Goal: Task Accomplishment & Management: Complete application form

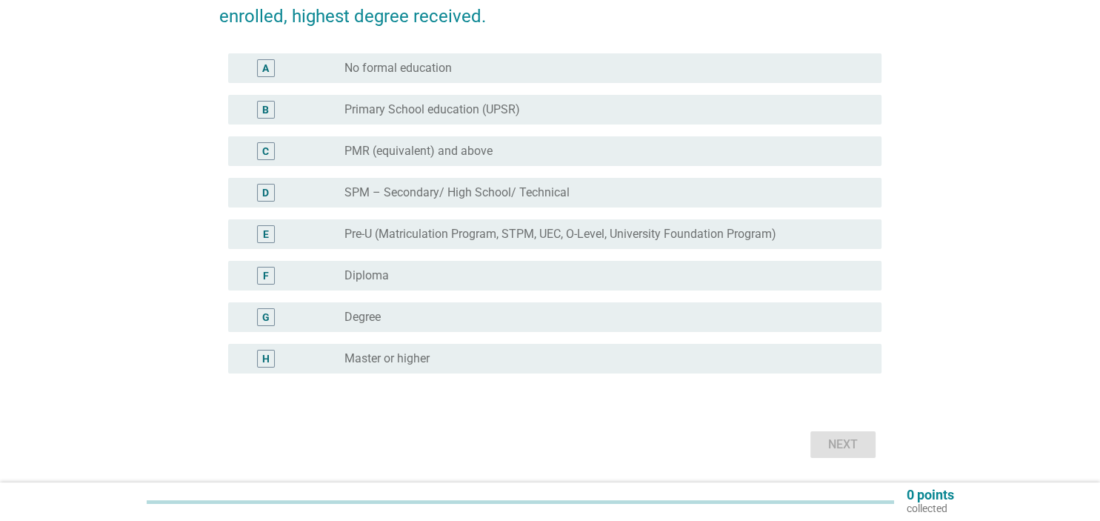
scroll to position [156, 0]
click at [355, 316] on label "Degree" at bounding box center [363, 316] width 36 height 15
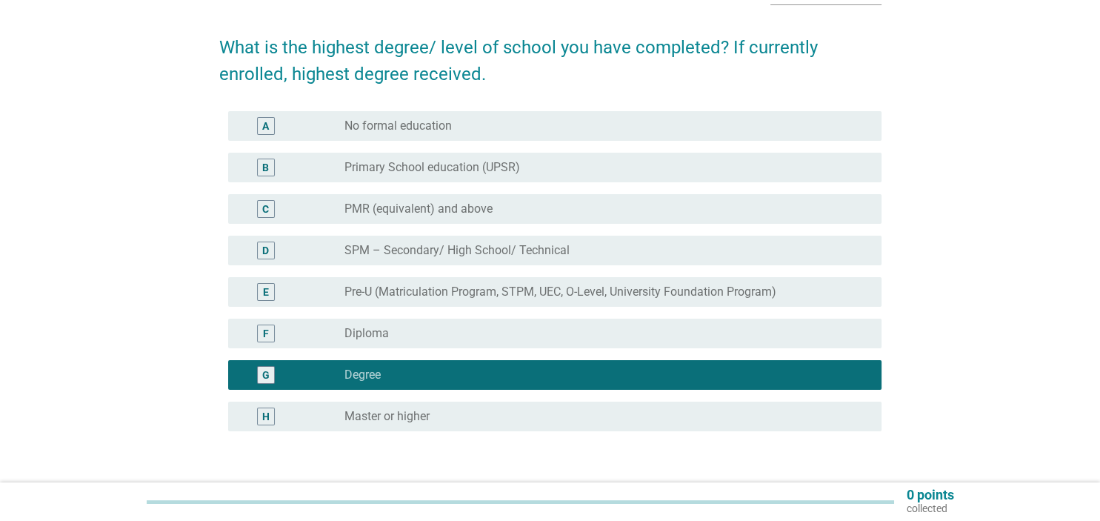
scroll to position [0, 0]
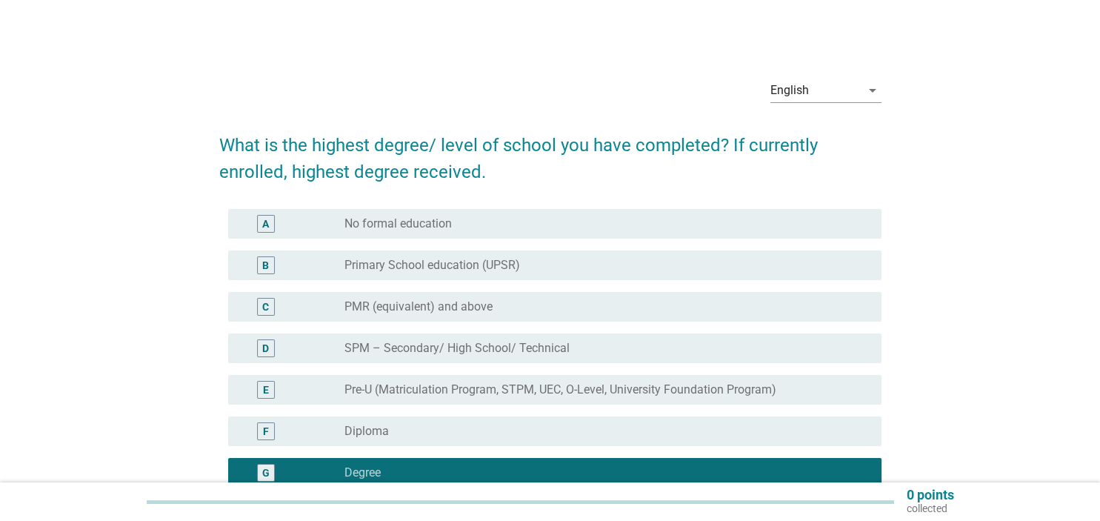
click at [313, 393] on div "E" at bounding box center [292, 390] width 105 height 18
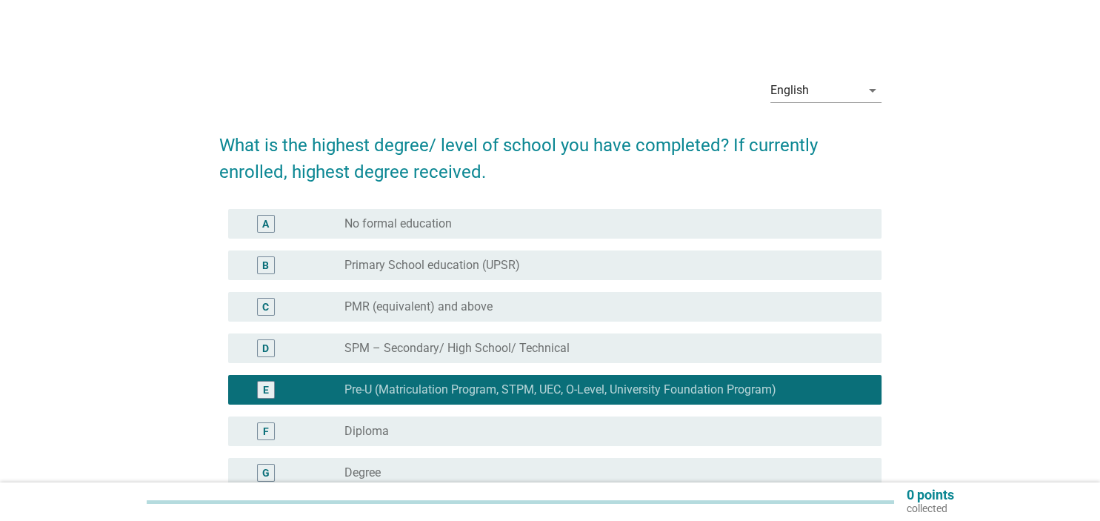
scroll to position [156, 0]
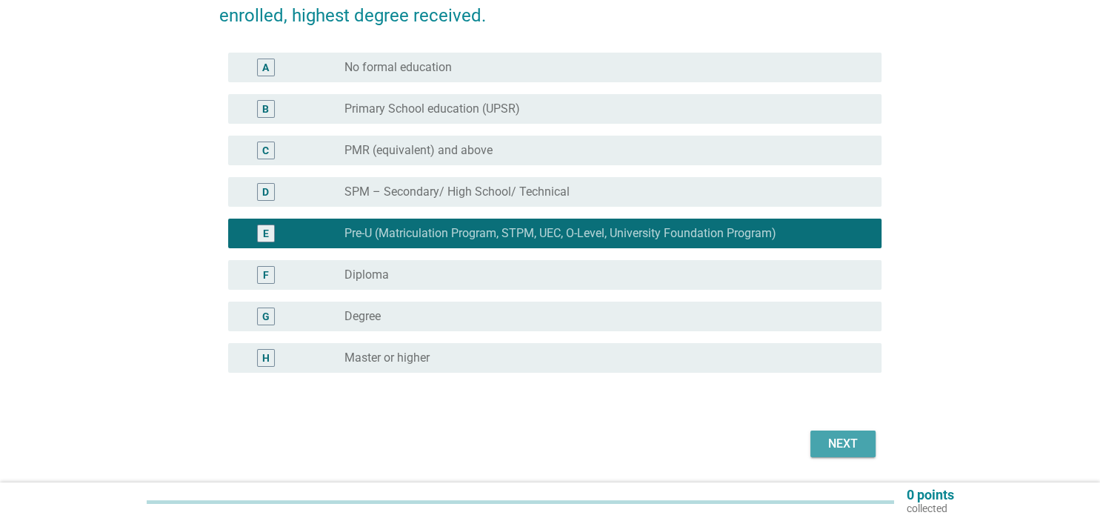
click at [843, 430] on button "Next" at bounding box center [843, 443] width 65 height 27
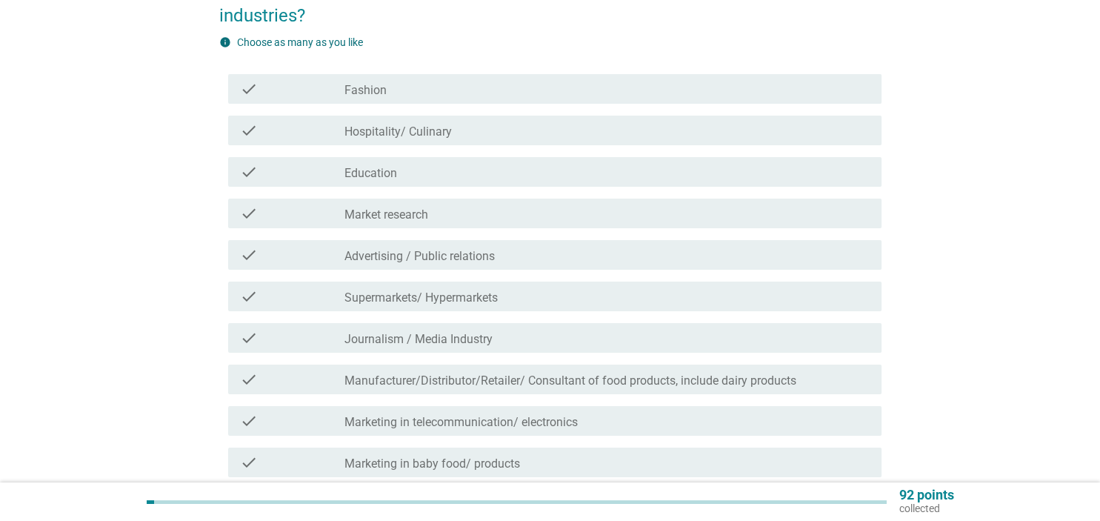
click at [384, 167] on label "Education" at bounding box center [371, 173] width 53 height 15
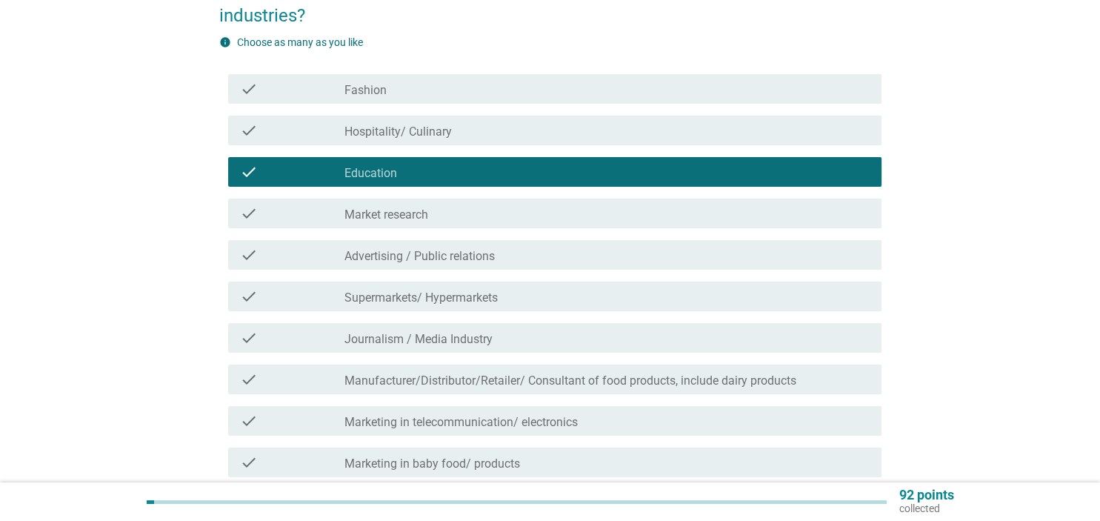
scroll to position [413, 0]
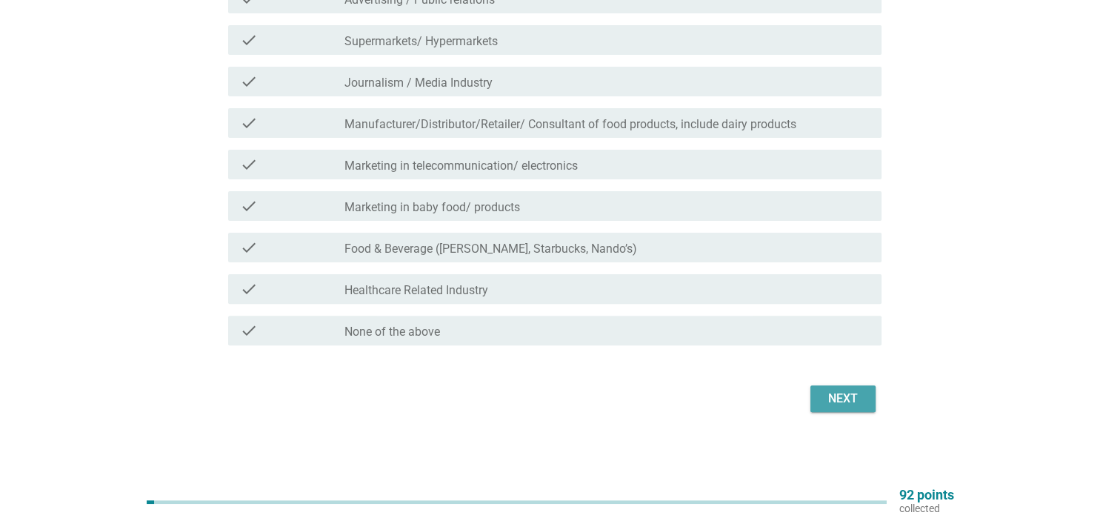
click at [846, 402] on div "Next" at bounding box center [842, 399] width 41 height 18
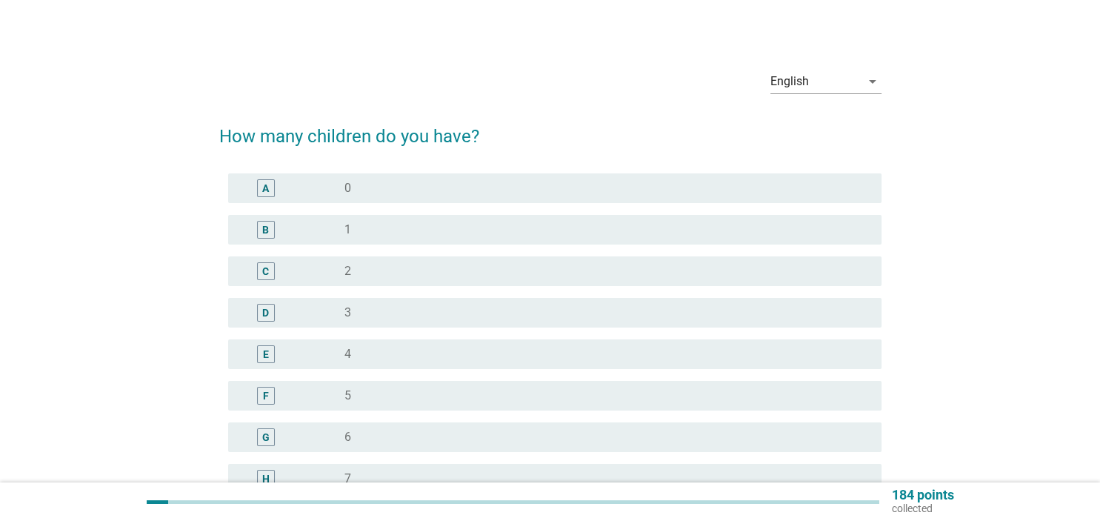
scroll to position [0, 0]
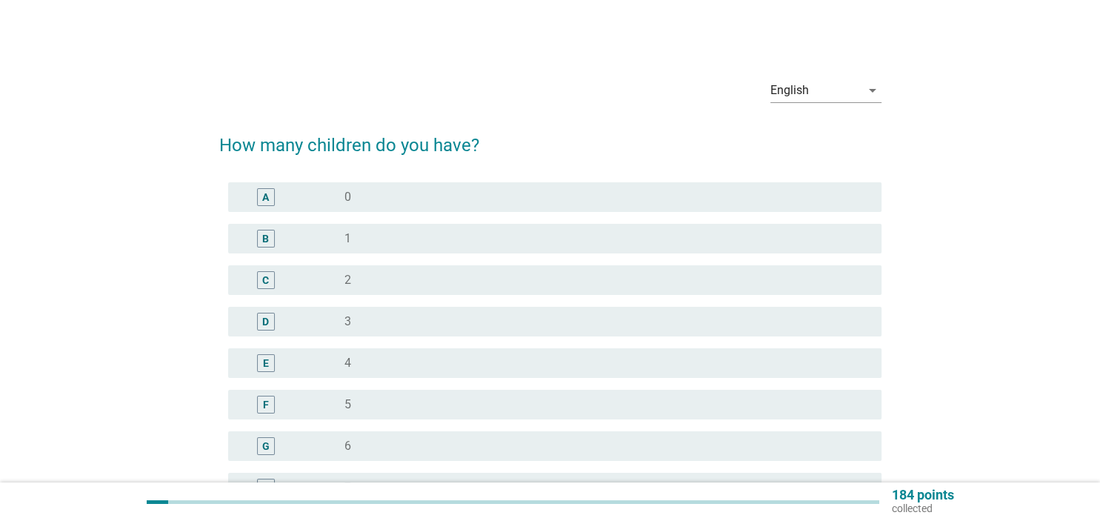
click at [319, 236] on div "B" at bounding box center [292, 239] width 105 height 18
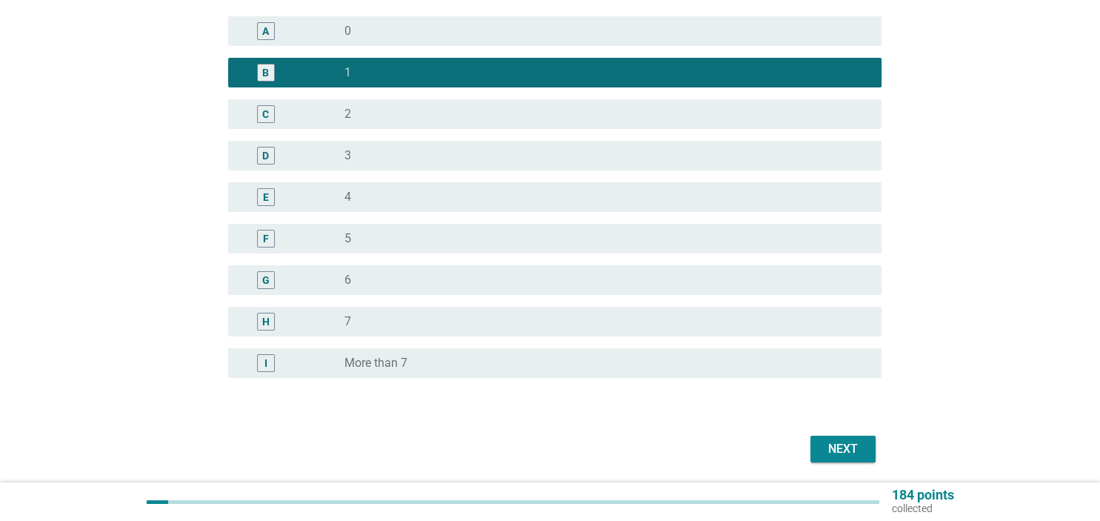
scroll to position [216, 0]
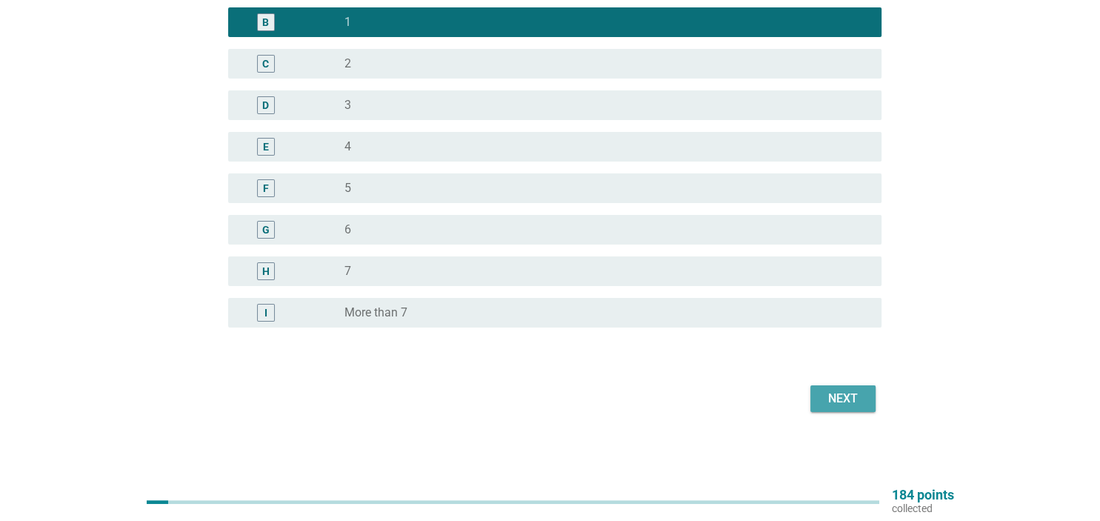
click at [833, 390] on div "Next" at bounding box center [842, 399] width 41 height 18
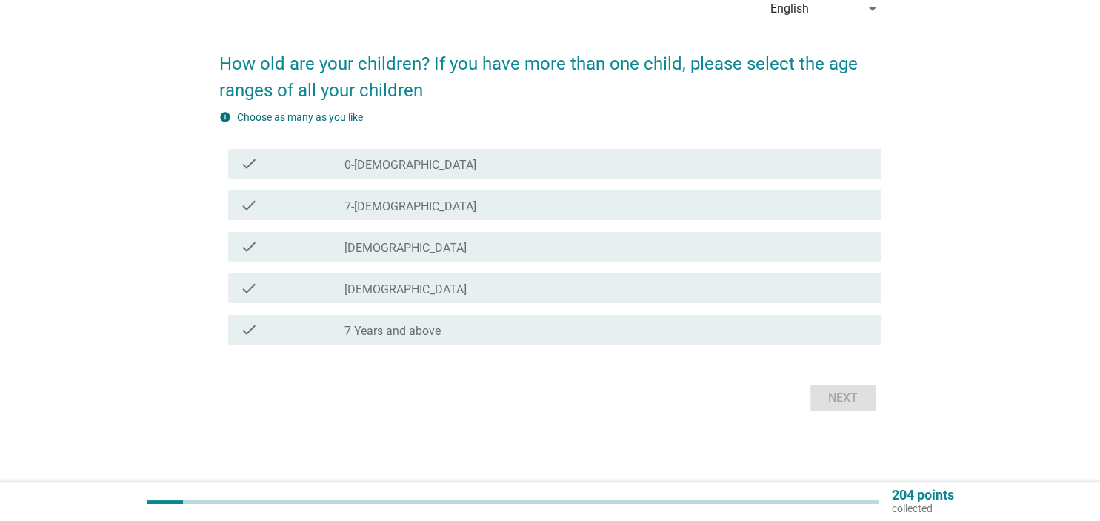
scroll to position [0, 0]
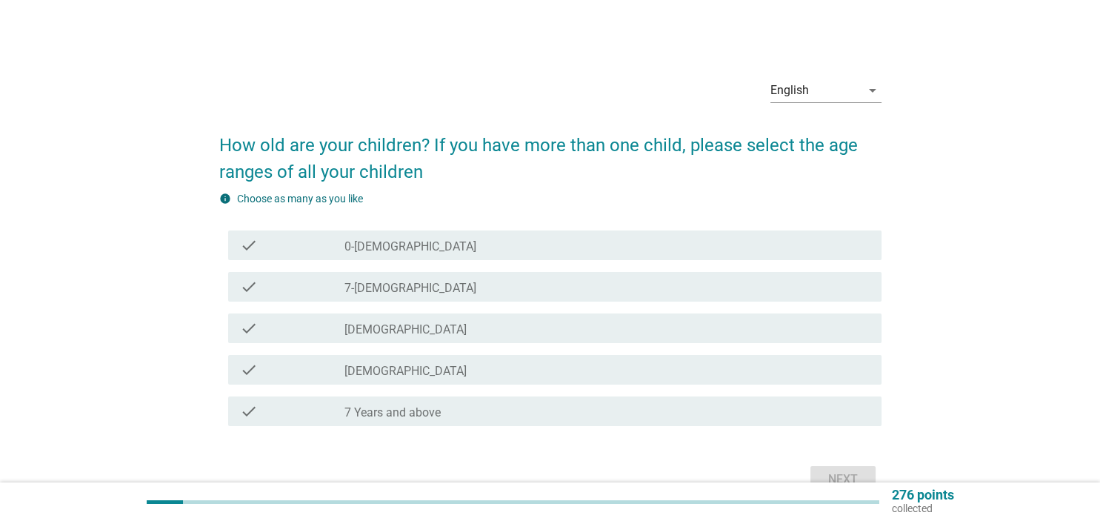
click at [374, 410] on label "7 Years and above" at bounding box center [393, 412] width 96 height 15
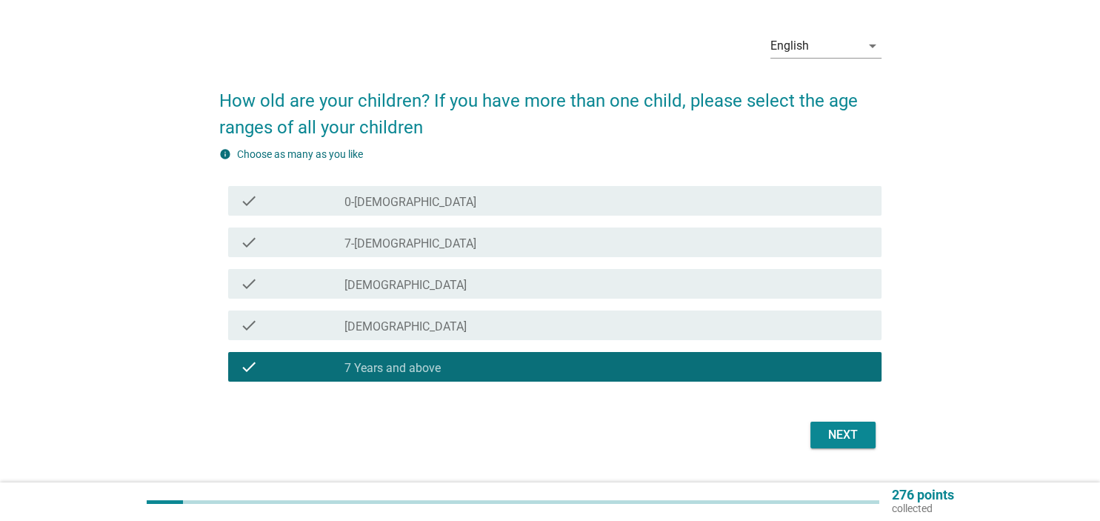
scroll to position [81, 0]
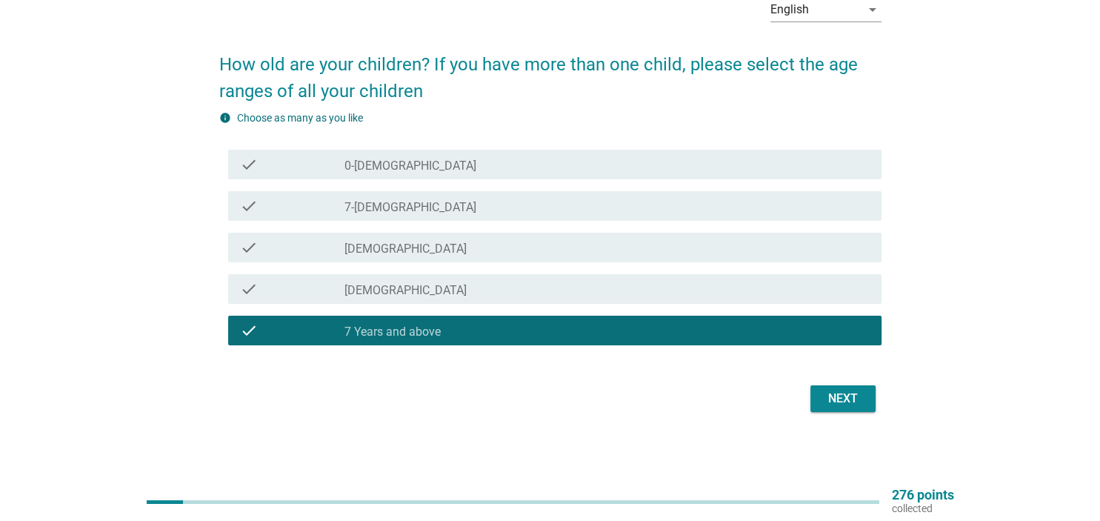
click at [840, 396] on div "Next" at bounding box center [842, 399] width 41 height 18
